Goal: Obtain resource: Download file/media

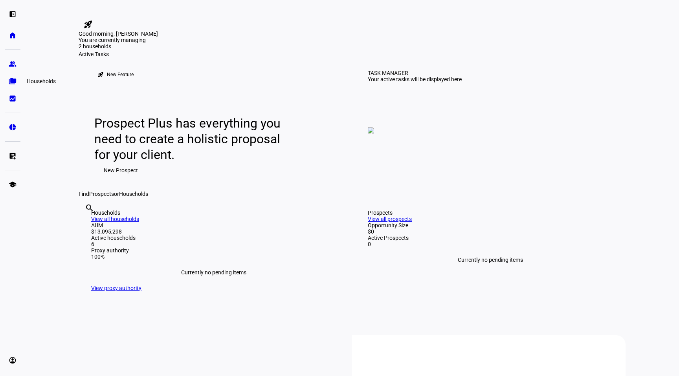
click at [12, 81] on eth-mat-symbol "folder_copy" at bounding box center [13, 81] width 8 height 8
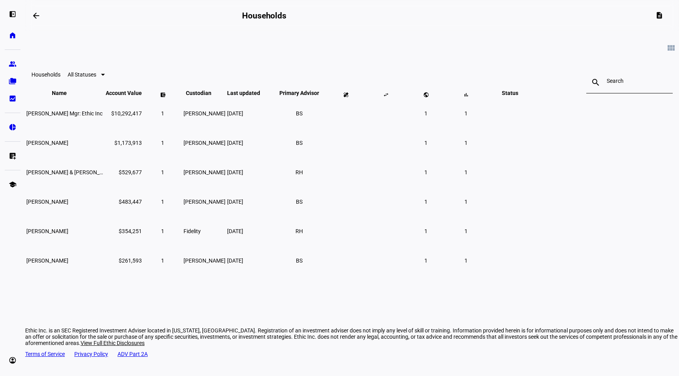
click at [83, 161] on eth-card-list "view_module Households All Statuses search close Name keyboard_arrow_down keybo…" at bounding box center [351, 153] width 653 height 244
click at [68, 234] on span "[PERSON_NAME]" at bounding box center [47, 231] width 42 height 6
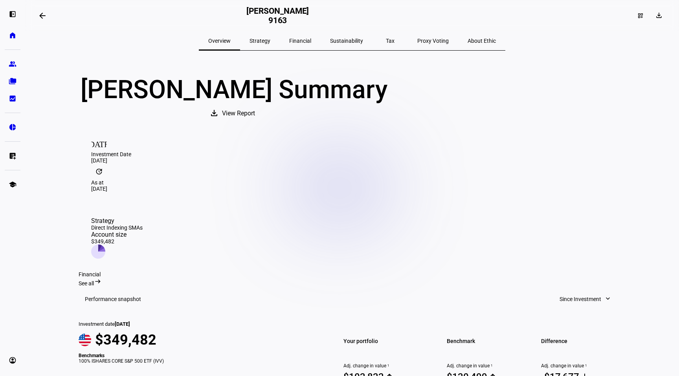
click at [255, 123] on span "View Report" at bounding box center [238, 113] width 33 height 19
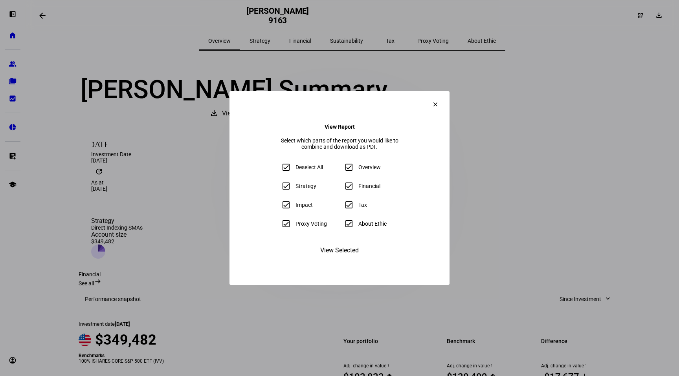
click at [335, 260] on span "View Selected" at bounding box center [339, 250] width 38 height 19
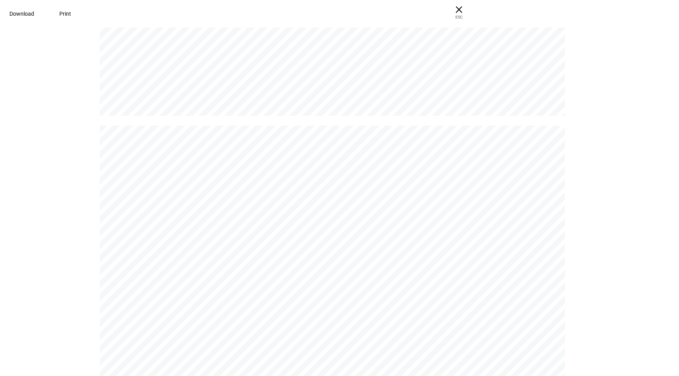
scroll to position [1135, 0]
click at [34, 13] on span "Download" at bounding box center [21, 14] width 25 height 6
click at [647, 81] on div "[PERSON_NAME] [PERSON_NAME] Wealth [PERSON_NAME] 9163 | Portfolio Report Powere…" at bounding box center [339, 201] width 679 height 351
click at [471, 11] on span "× ESC" at bounding box center [458, 12] width 25 height 25
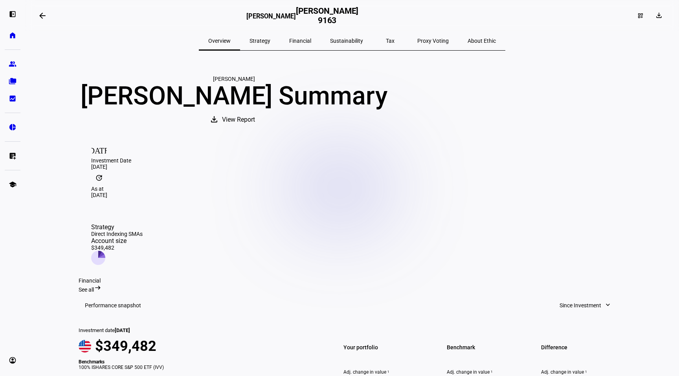
click at [255, 129] on span "View Report" at bounding box center [238, 119] width 33 height 19
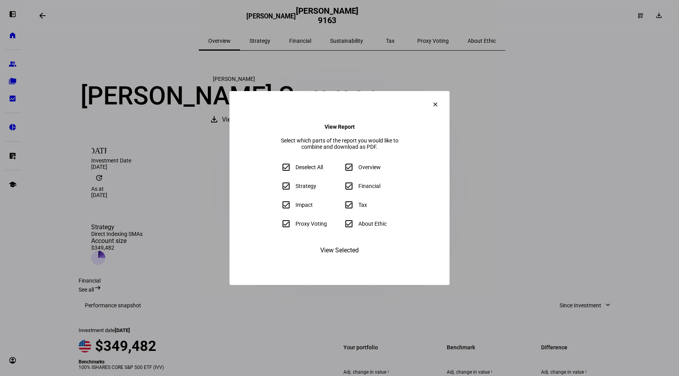
click at [278, 170] on input "Deselect All" at bounding box center [286, 167] width 16 height 16
checkbox input "false"
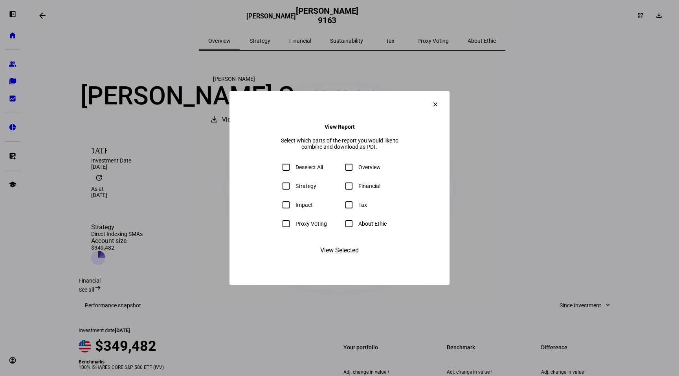
checkbox input "false"
click at [278, 208] on input "Impact" at bounding box center [286, 205] width 16 height 16
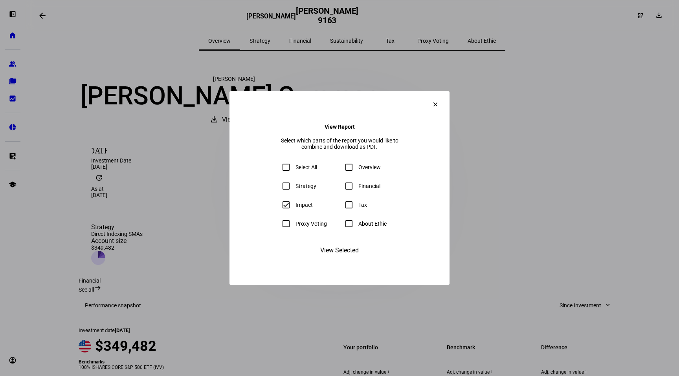
checkbox input "true"
click at [354, 169] on input "Overview" at bounding box center [349, 167] width 16 height 16
checkbox input "true"
click at [351, 227] on input "About Ethic" at bounding box center [349, 224] width 16 height 16
checkbox input "true"
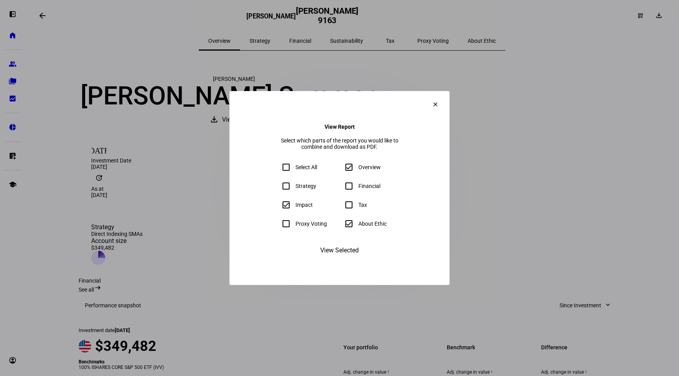
click at [349, 259] on span "View Selected" at bounding box center [339, 250] width 38 height 19
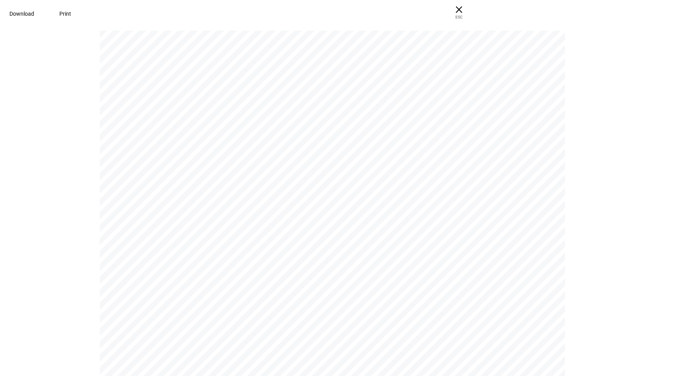
click at [34, 14] on span "Download" at bounding box center [21, 14] width 25 height 6
click at [471, 10] on span "× ESC" at bounding box center [458, 12] width 25 height 25
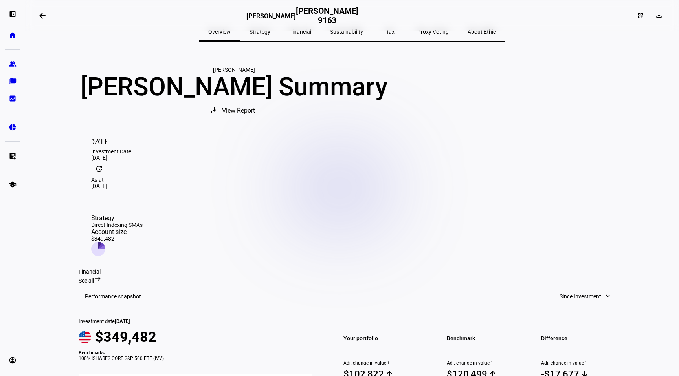
scroll to position [0, 0]
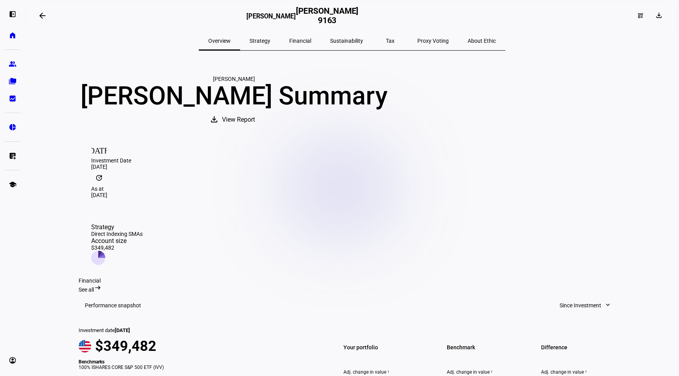
click at [270, 38] on span "Strategy" at bounding box center [259, 40] width 21 height 5
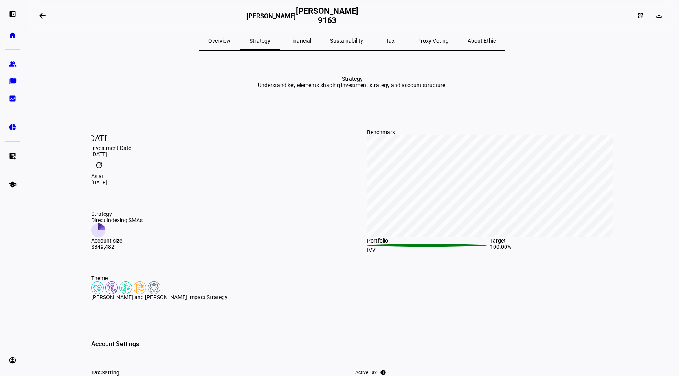
click at [302, 37] on span "Financial" at bounding box center [300, 40] width 22 height 19
